Goal: Task Accomplishment & Management: Manage account settings

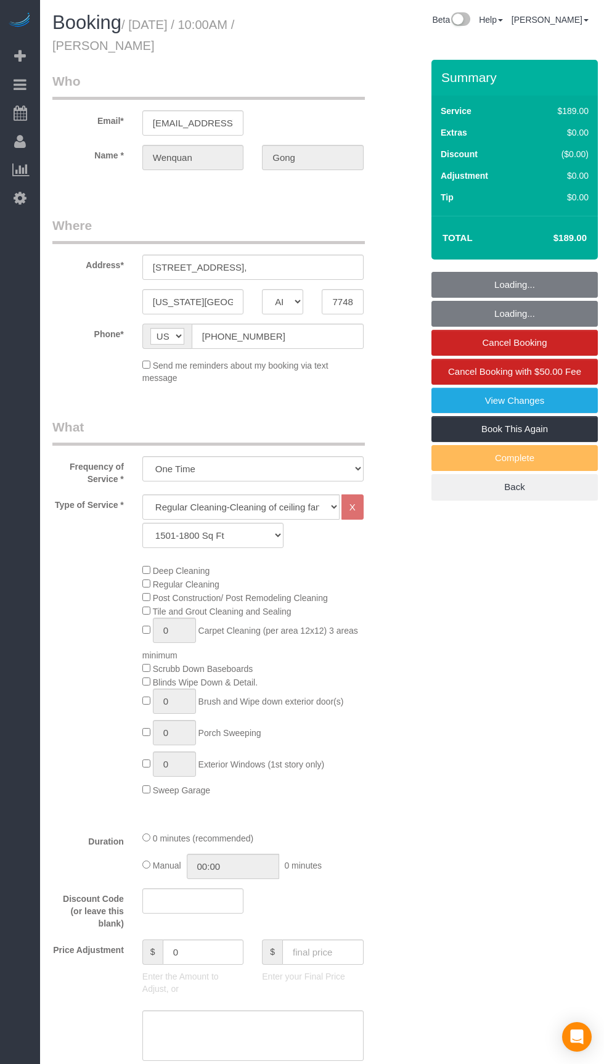
select select "[GEOGRAPHIC_DATA]"
select select "3"
select select "string:check"
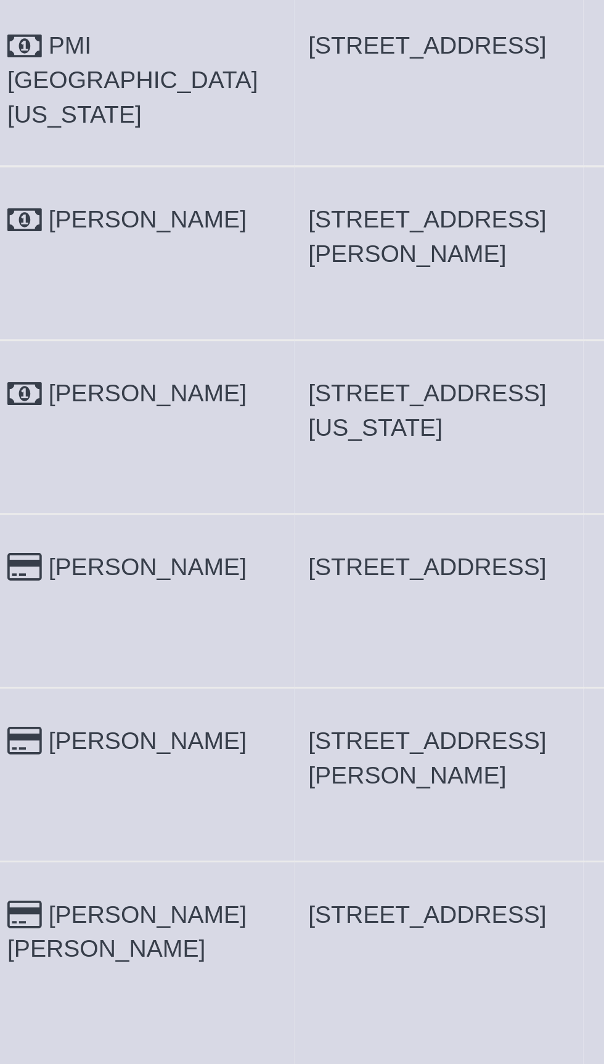
copy span "[STREET_ADDRESS][PERSON_NAME]"
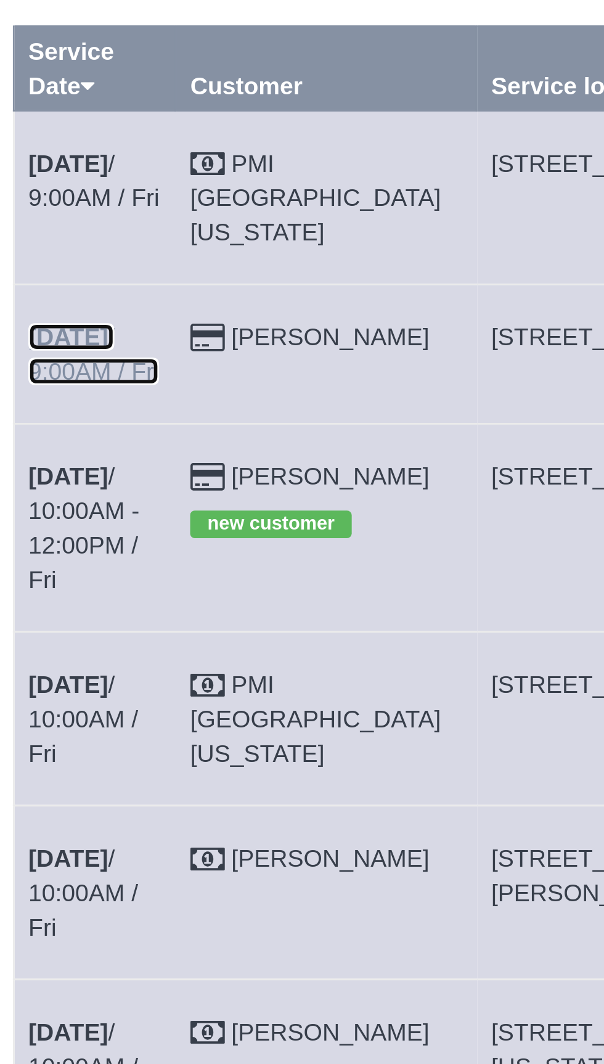
click at [73, 219] on b "[DATE]" at bounding box center [72, 224] width 28 height 10
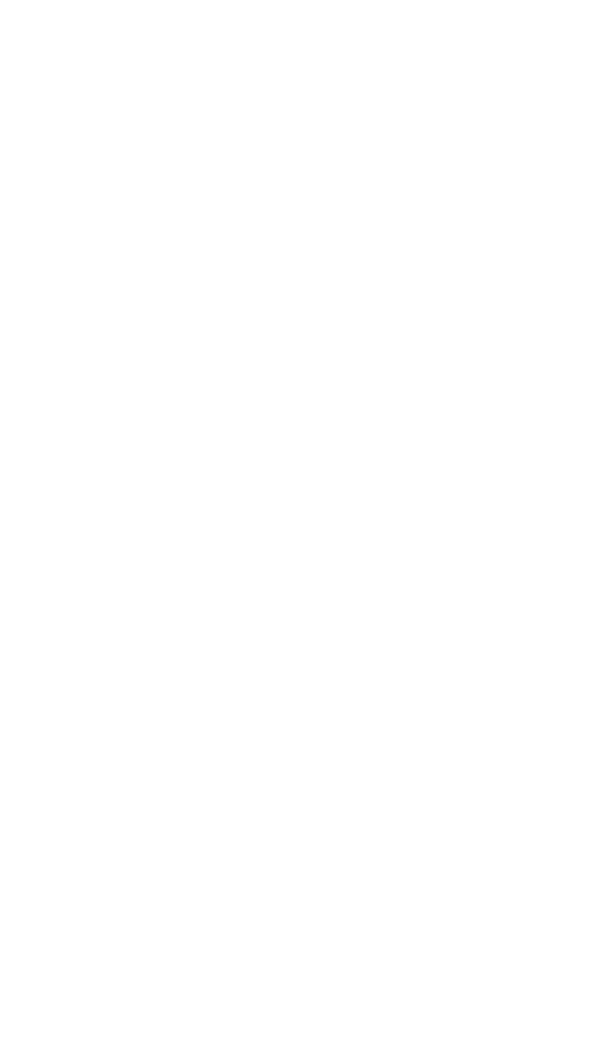
select select "[GEOGRAPHIC_DATA]"
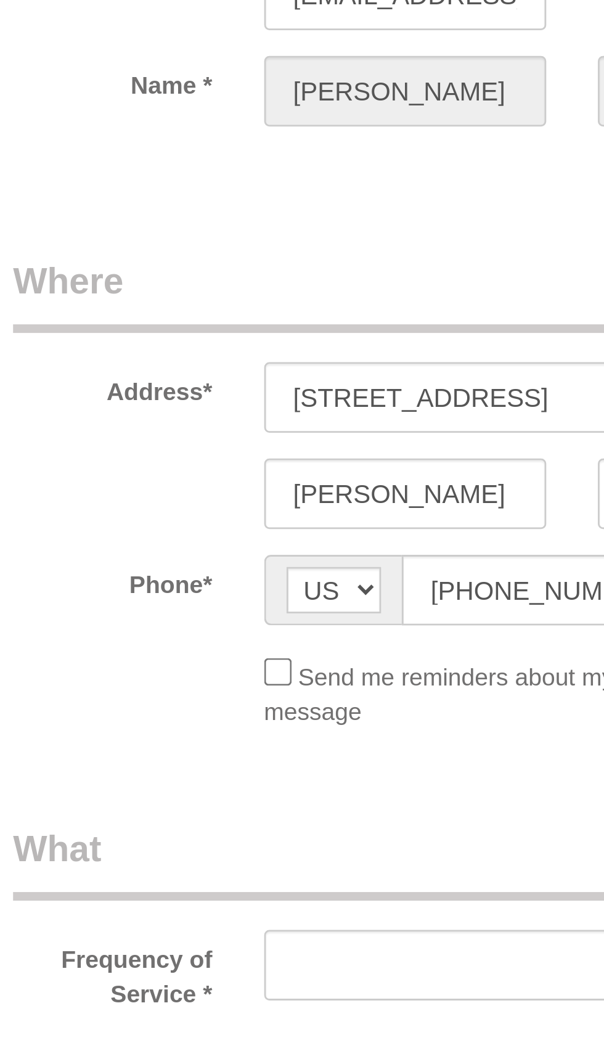
select select "object:1686"
select select "3"
select select "object:1748"
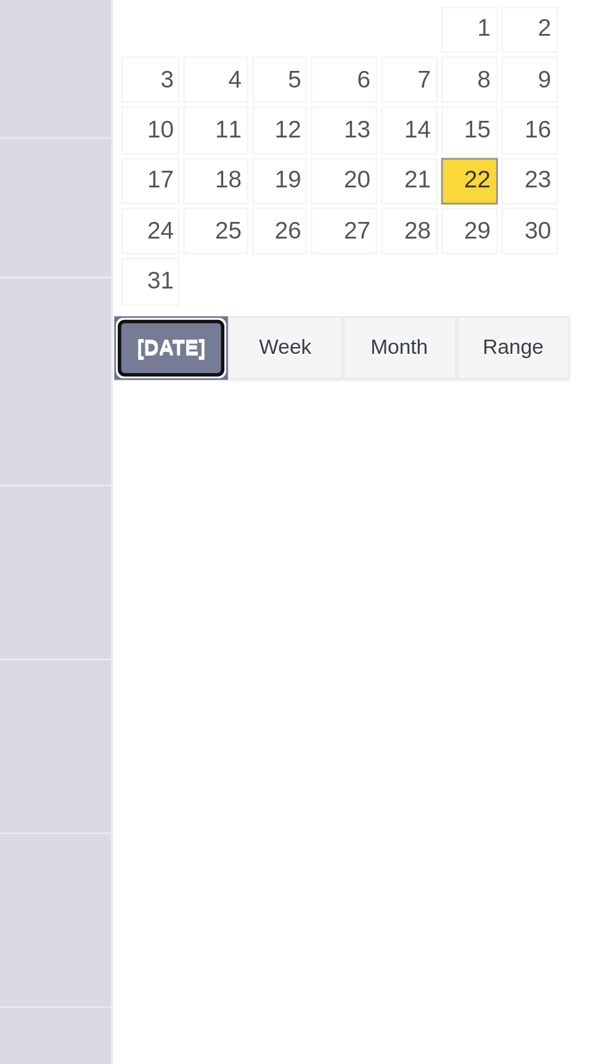
click at [444, 277] on button "[DATE]" at bounding box center [448, 280] width 41 height 23
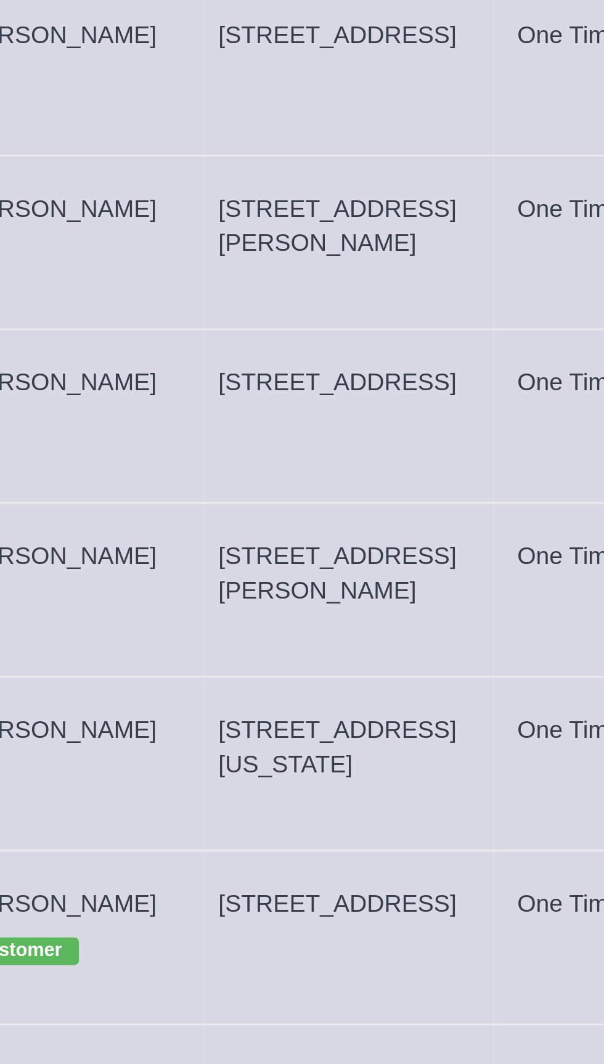
copy span "[STREET_ADDRESS][PERSON_NAME]"
